Goal: Entertainment & Leisure: Consume media (video, audio)

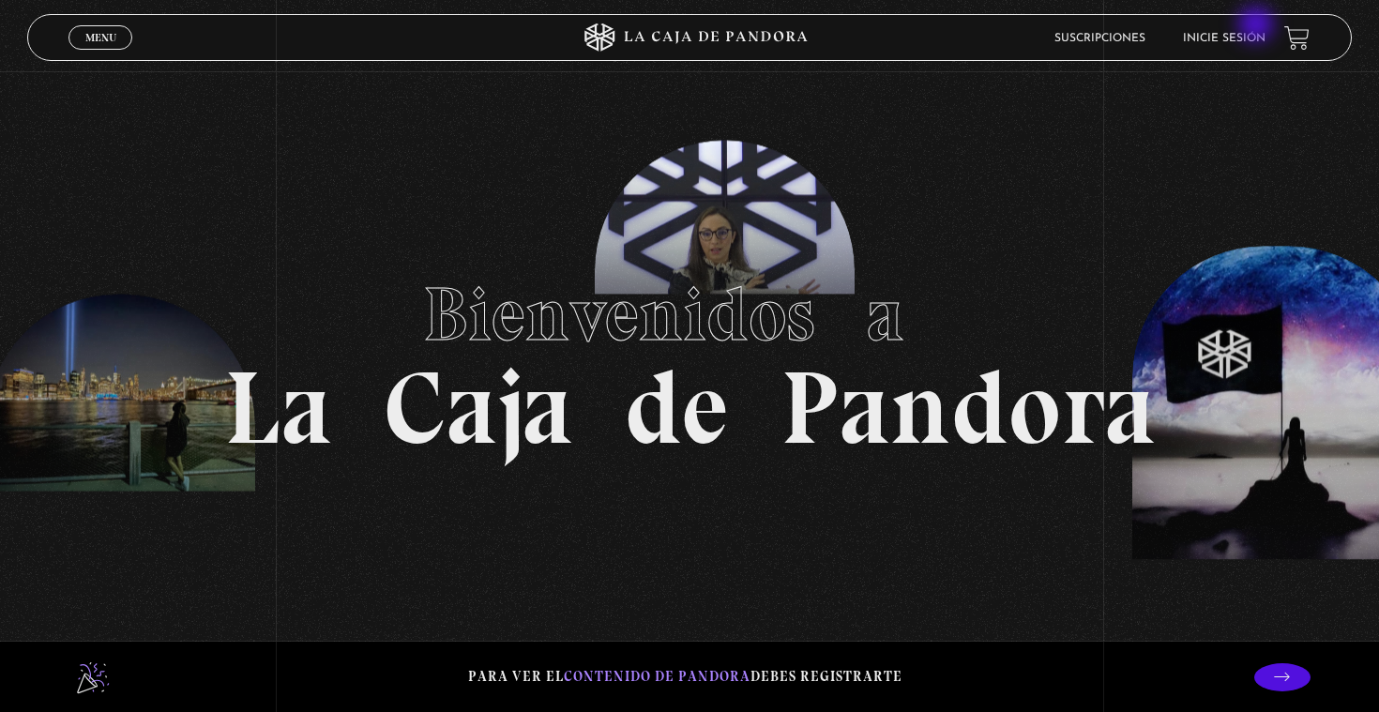
click at [1240, 35] on link "Inicie sesión" at bounding box center [1224, 38] width 83 height 11
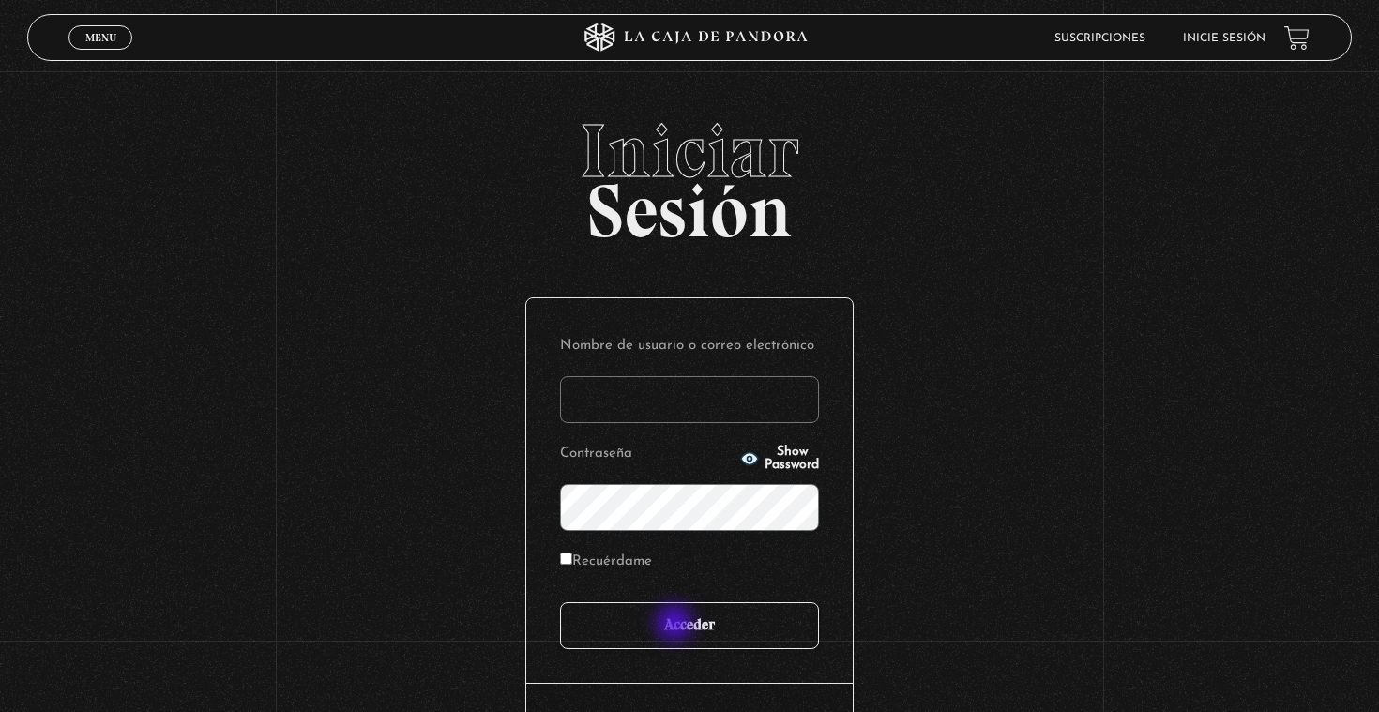
type input "[PERSON_NAME][EMAIL_ADDRESS][DOMAIN_NAME]"
click at [680, 619] on input "Acceder" at bounding box center [689, 625] width 259 height 47
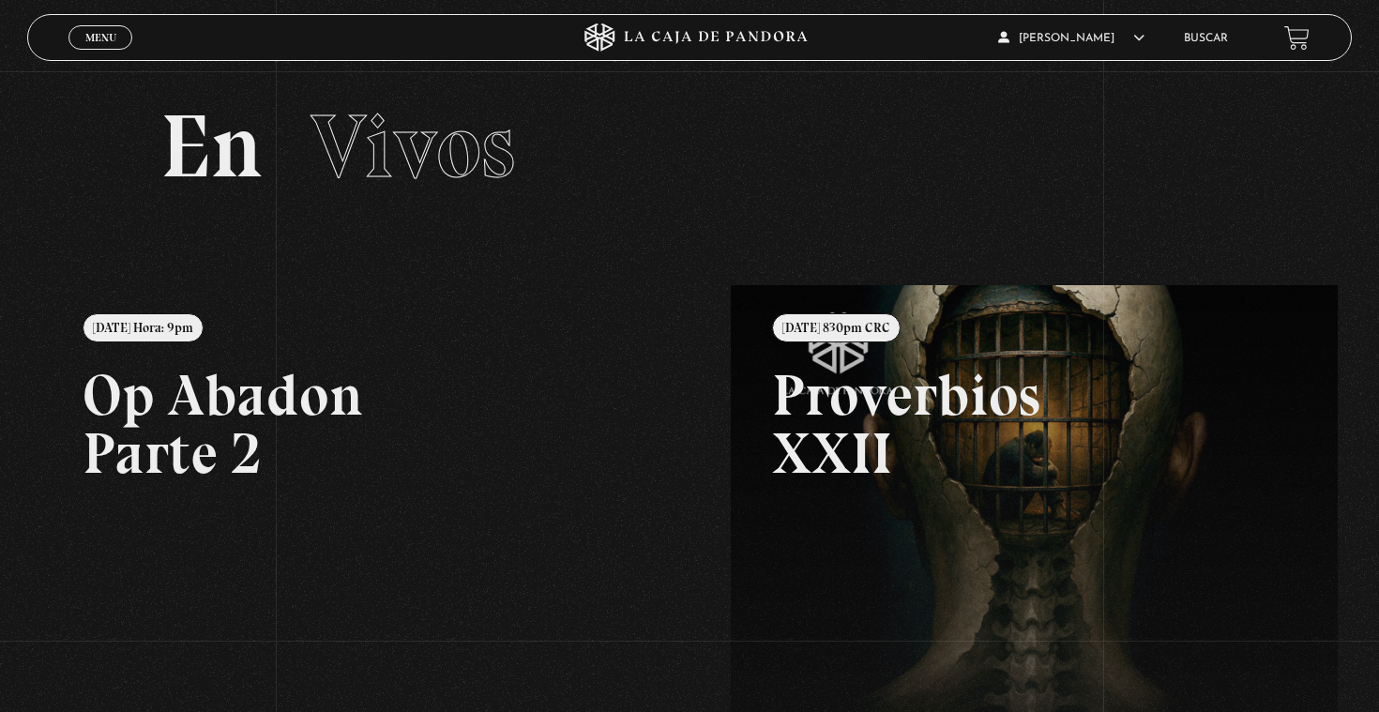
scroll to position [19, 0]
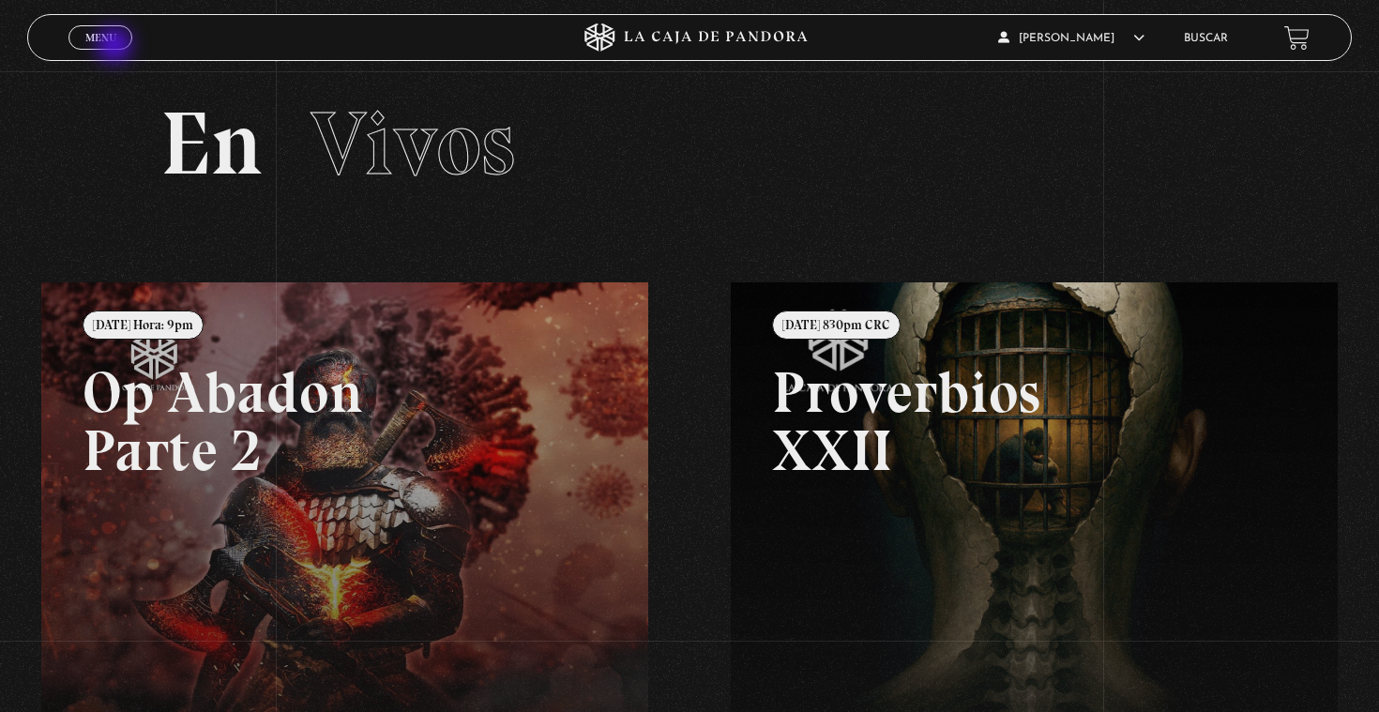
click at [115, 41] on span "Menu" at bounding box center [100, 37] width 31 height 11
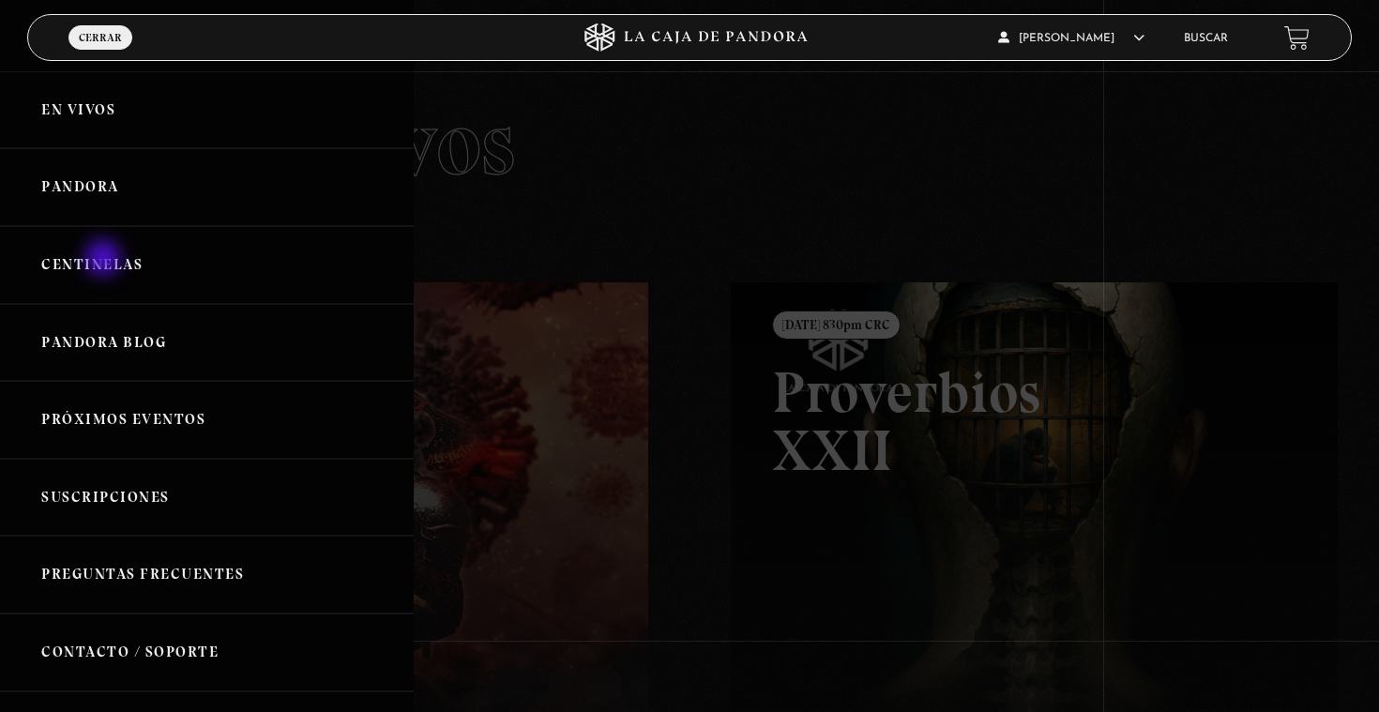
click at [105, 260] on link "Centinelas" at bounding box center [207, 265] width 414 height 78
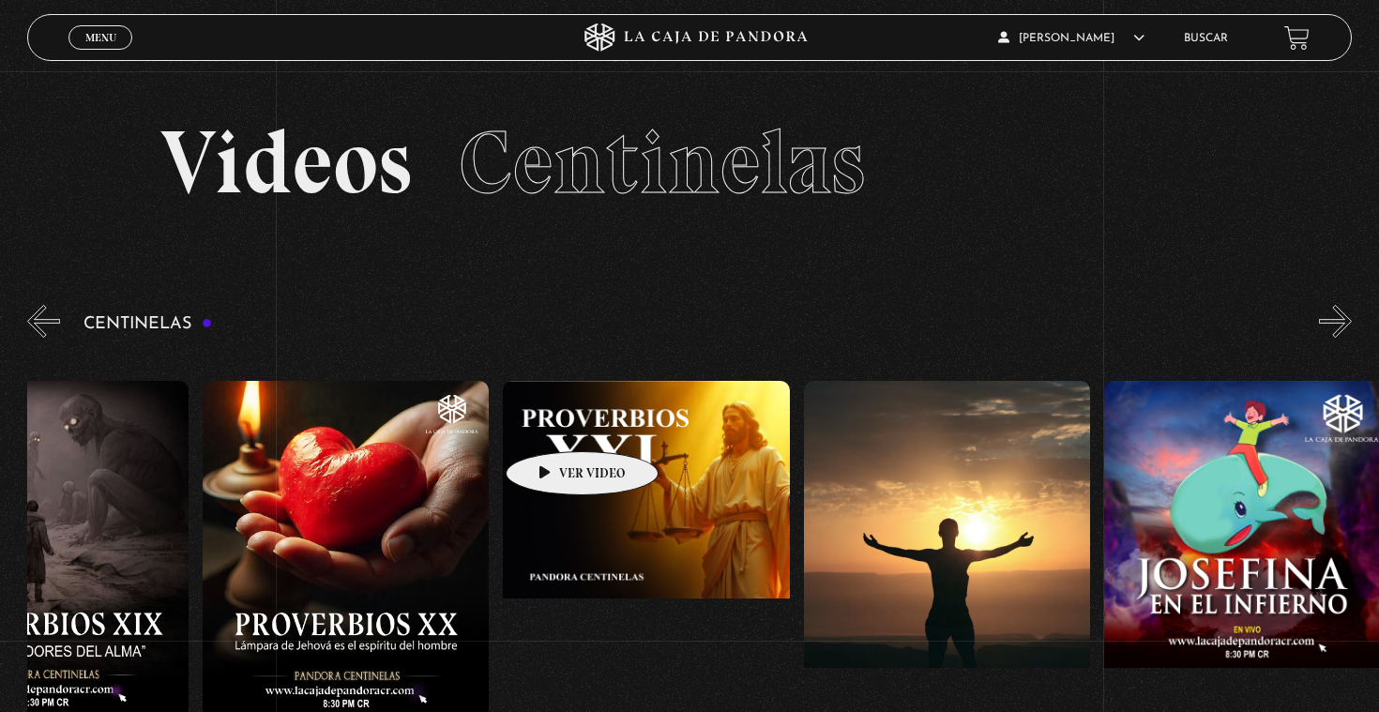
scroll to position [0, 6434]
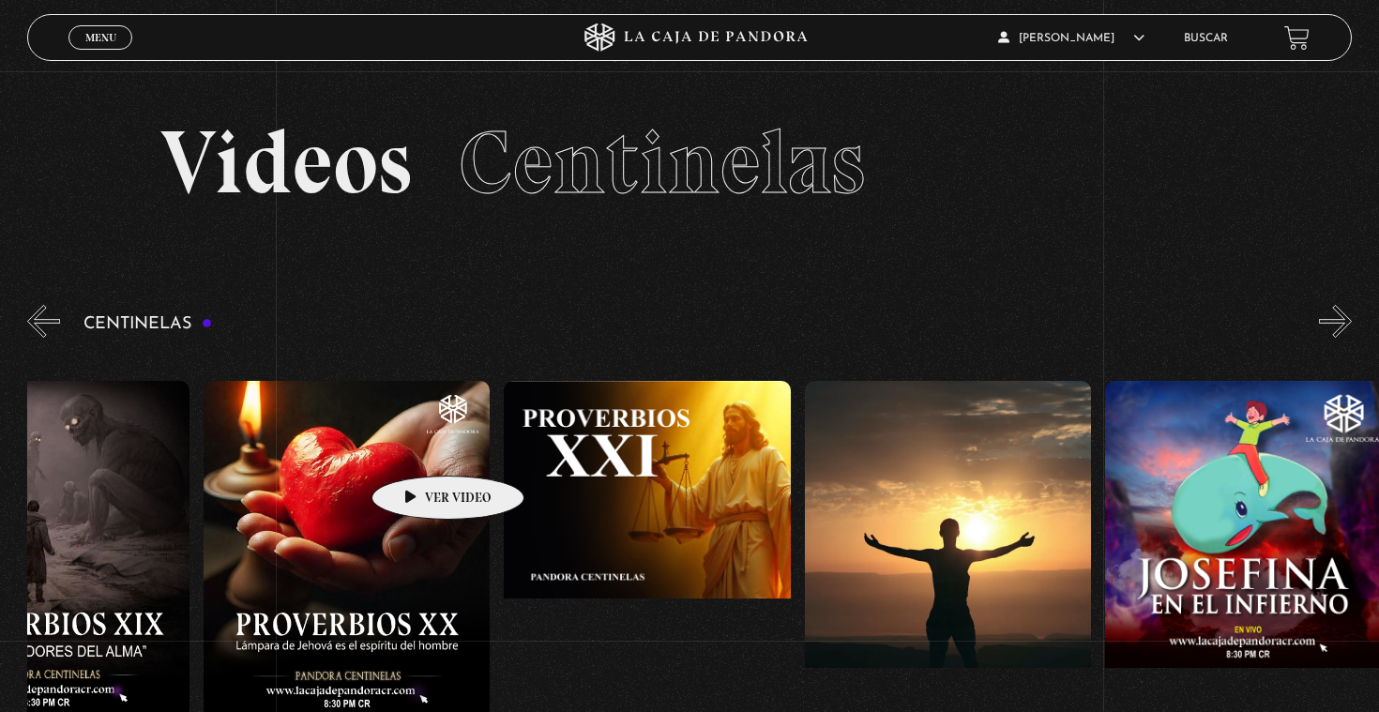
click at [418, 448] on figure at bounding box center [347, 550] width 286 height 338
